Goal: Task Accomplishment & Management: Use online tool/utility

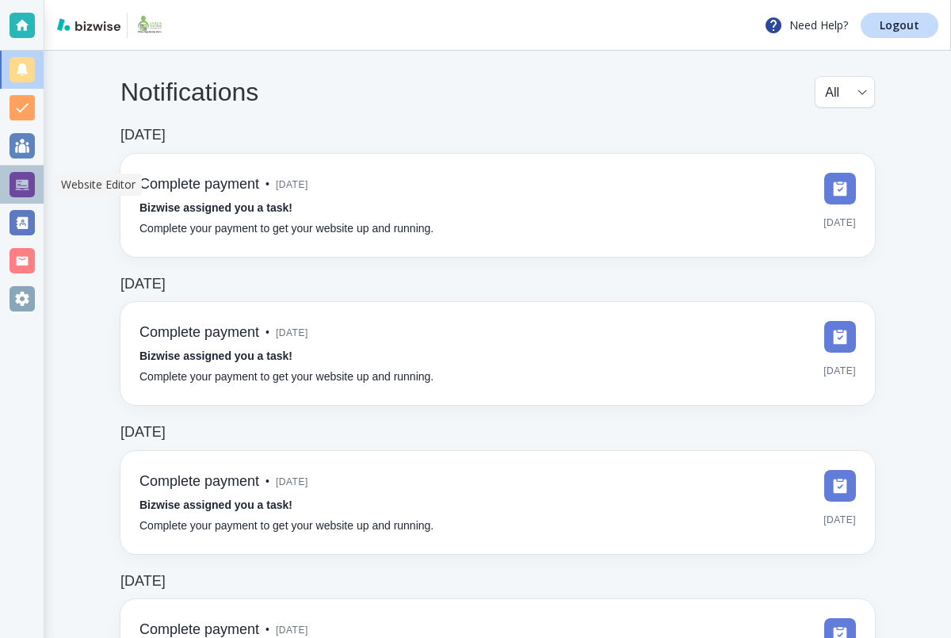
click at [30, 190] on div at bounding box center [22, 184] width 25 height 25
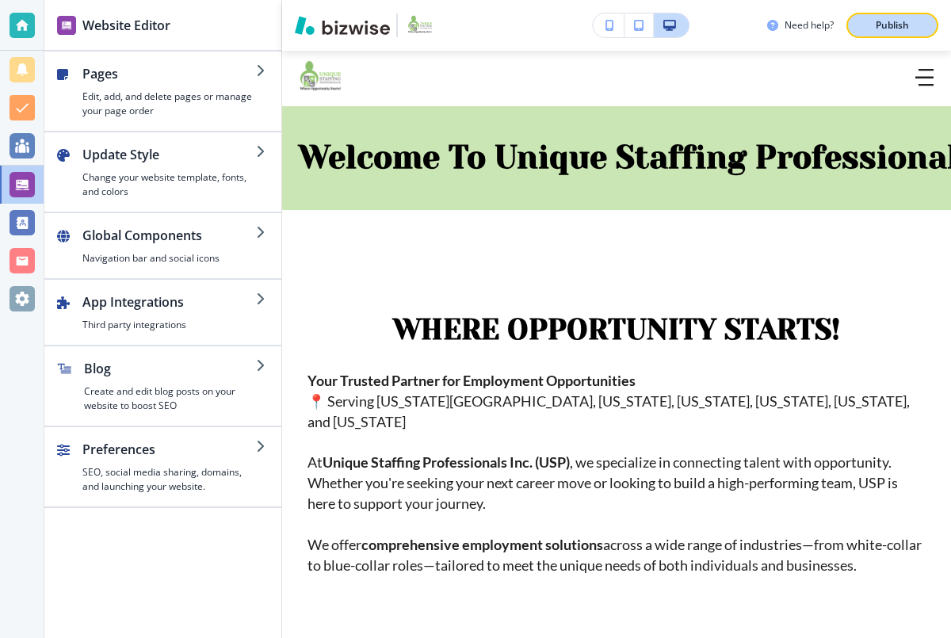
click at [877, 26] on p "Publish" at bounding box center [891, 25] width 33 height 14
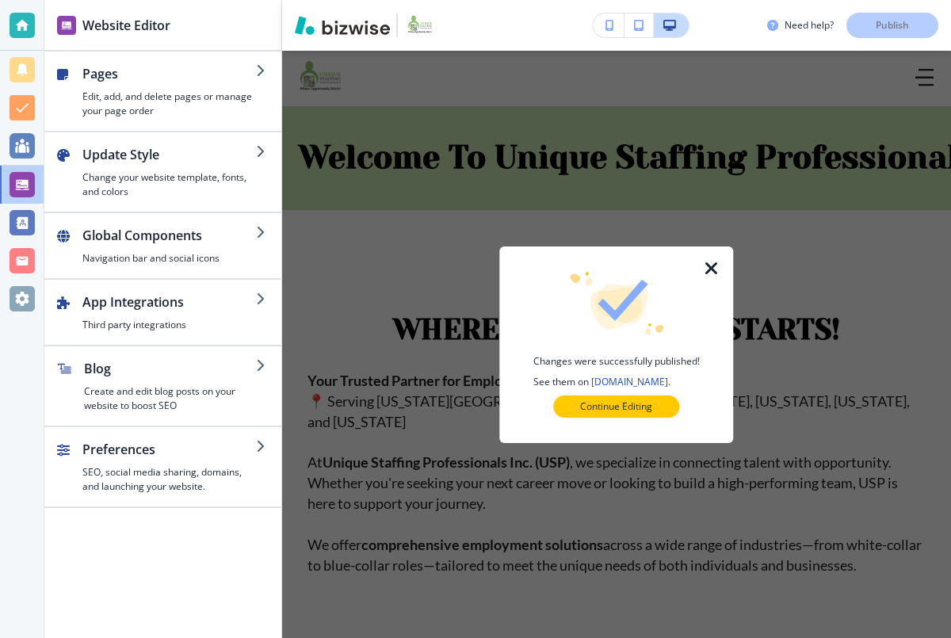
click at [668, 383] on link "[DOMAIN_NAME]" at bounding box center [629, 381] width 77 height 13
